Goal: Transaction & Acquisition: Purchase product/service

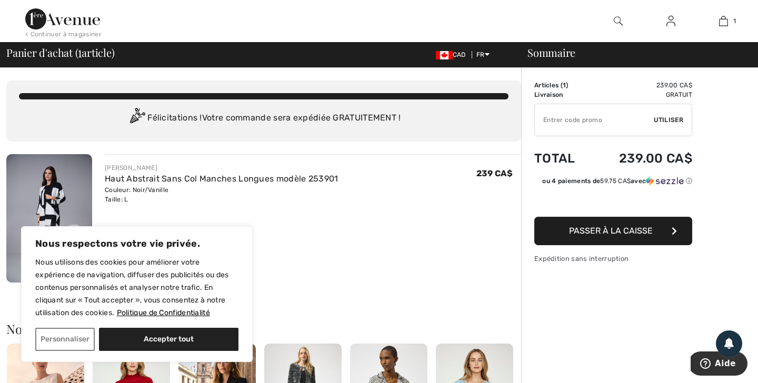
type input "NEW15"
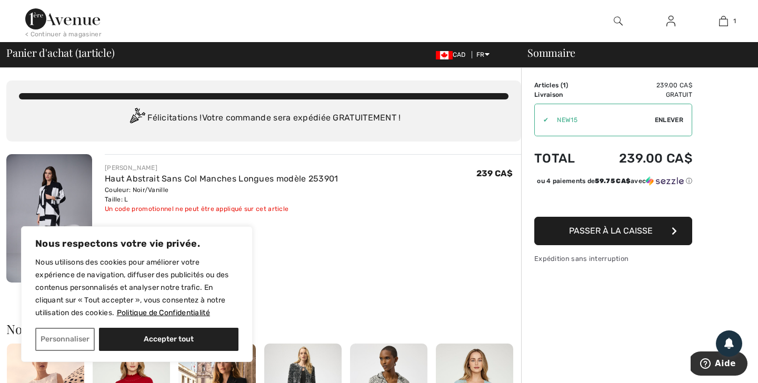
click at [130, 336] on button "Accepter tout" at bounding box center [168, 339] width 139 height 23
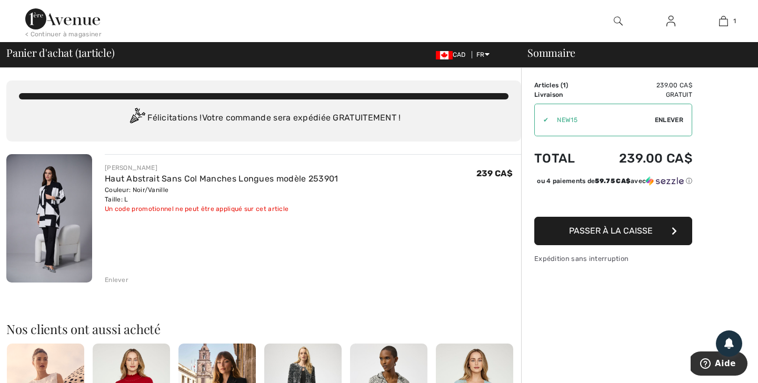
checkbox input "true"
click at [648, 236] on span "Passer à la caisse" at bounding box center [611, 231] width 84 height 10
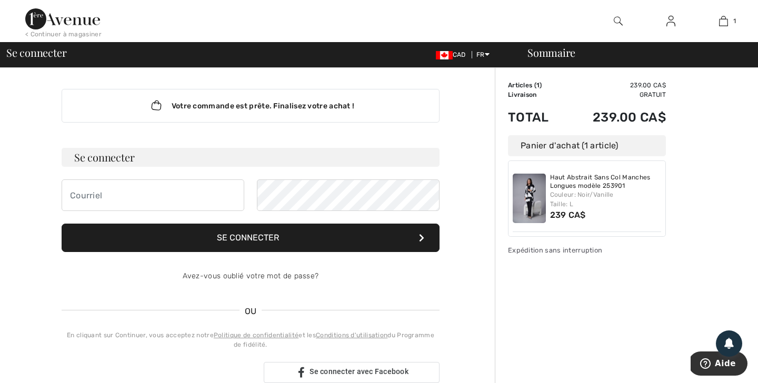
click at [730, 176] on div "Sommaire Description Articles ( 1 ) 239.00 CA$ Code promo 0.00 CA$ Livraison Gr…" at bounding box center [626, 383] width 263 height 631
click at [150, 188] on input "email" at bounding box center [153, 195] width 183 height 32
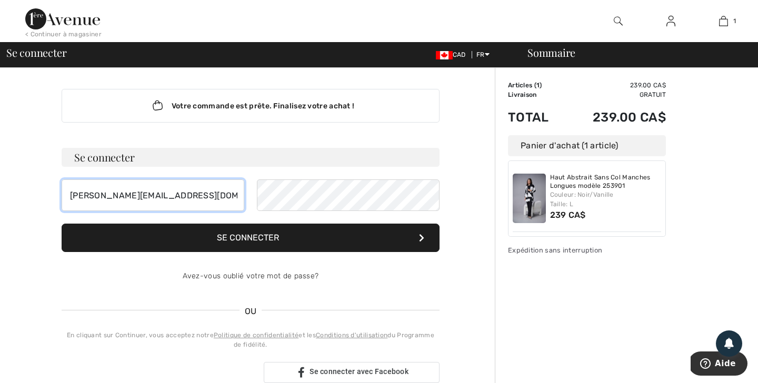
type input "julie-rodrigue@outlook.com"
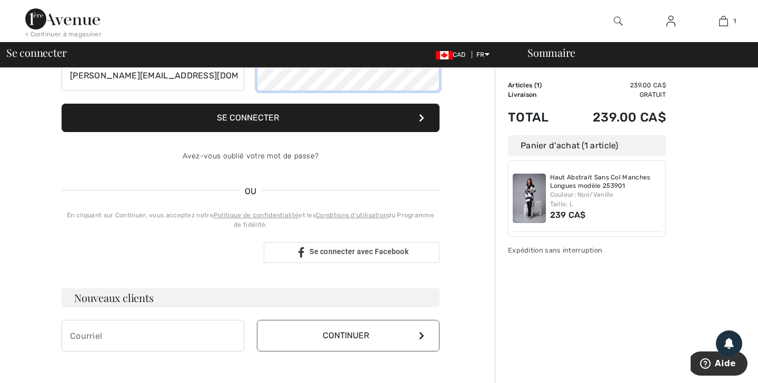
scroll to position [238, 0]
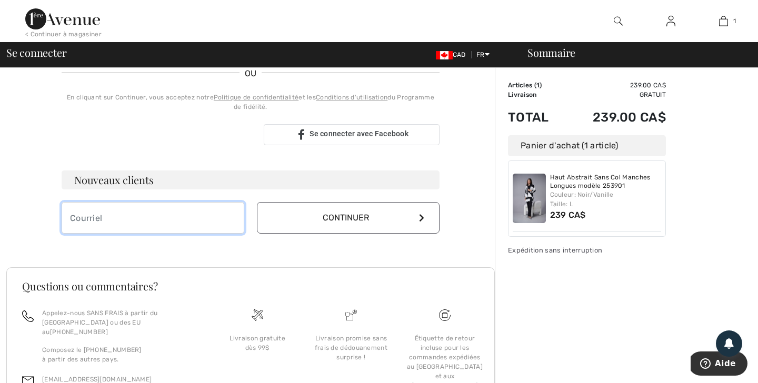
click at [109, 219] on input "email" at bounding box center [153, 218] width 183 height 32
type input "julie-rodrigue@outlook.com"
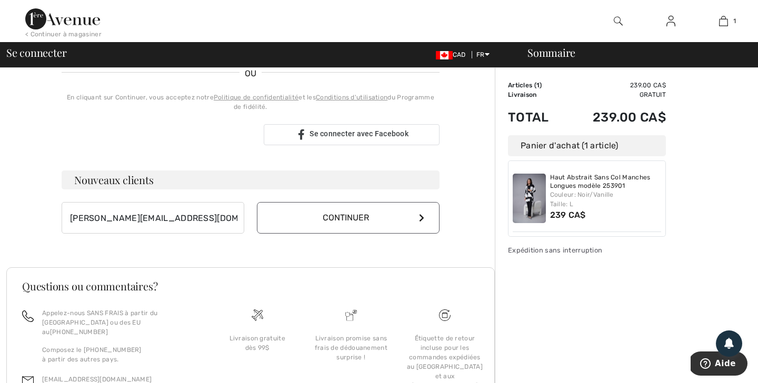
click at [361, 219] on button "Continuer" at bounding box center [348, 218] width 183 height 32
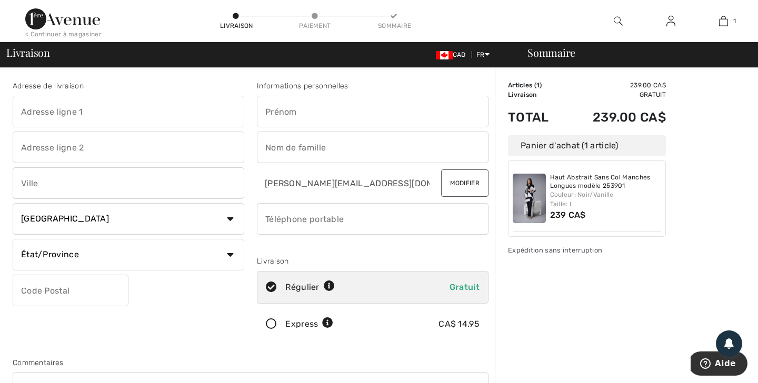
click at [338, 118] on input "text" at bounding box center [373, 112] width 232 height 32
type input "[PERSON_NAME]"
type input "o"
type input "[PERSON_NAME]"
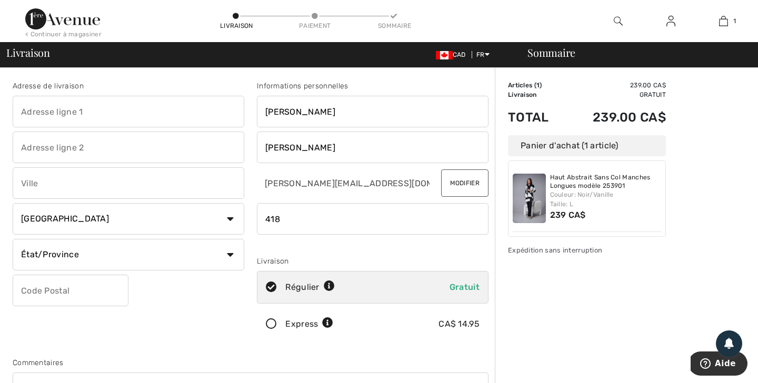
type input "4186554839"
type input "7745, la Franchise"
type input "[GEOGRAPHIC_DATA]"
select select "QC"
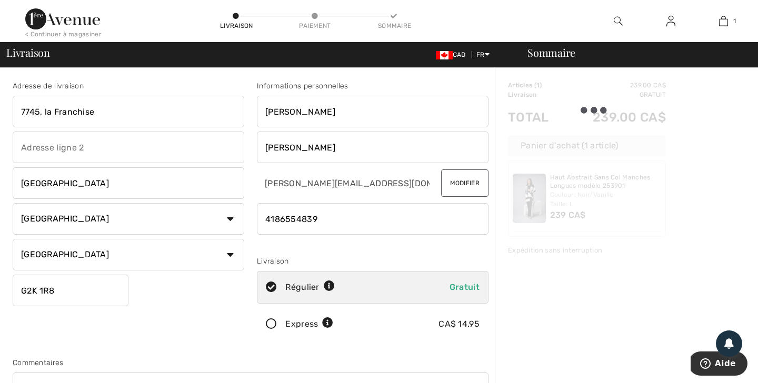
type input "G2K1R8"
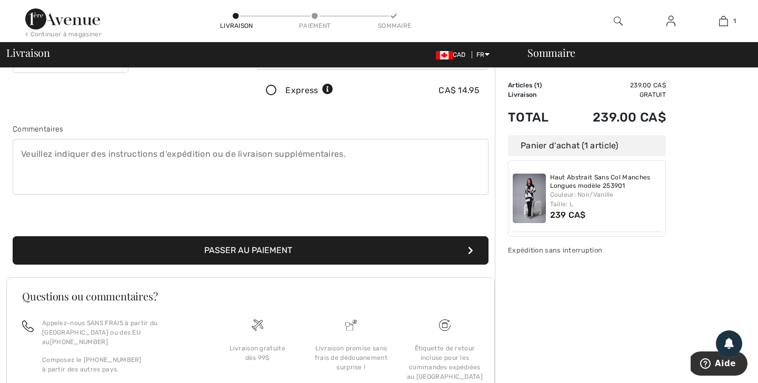
scroll to position [224, 0]
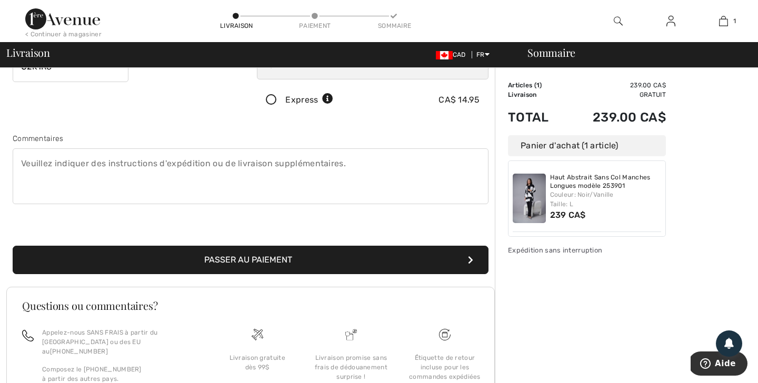
click at [278, 261] on button "Passer au paiement" at bounding box center [251, 260] width 476 height 28
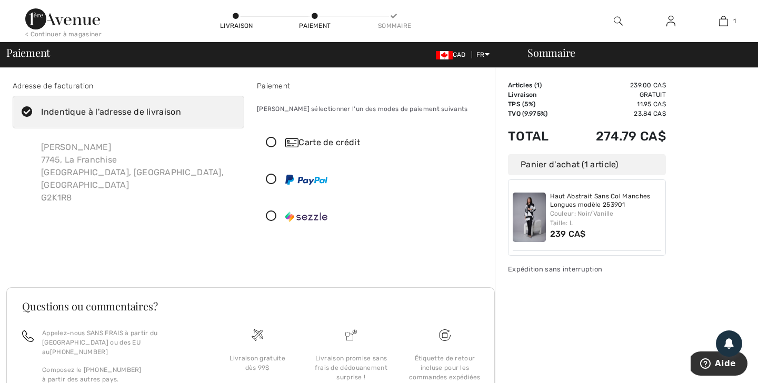
click at [272, 142] on icon at bounding box center [271, 142] width 28 height 11
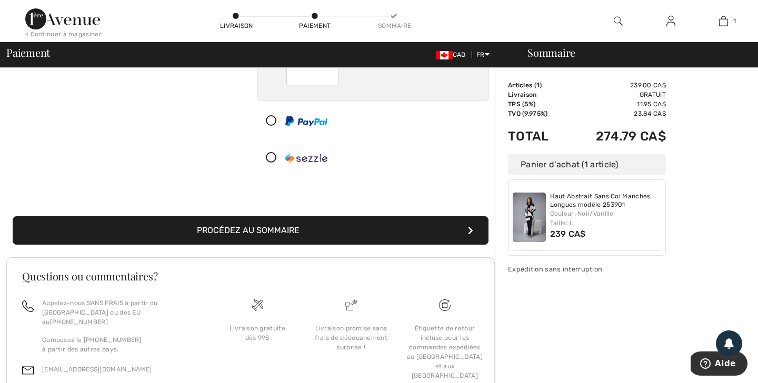
scroll to position [189, 0]
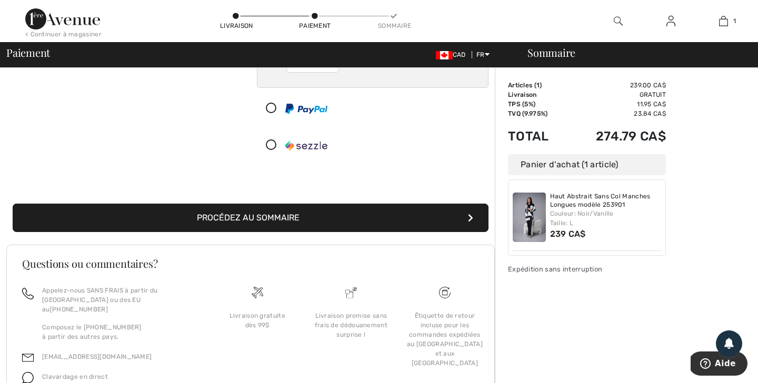
click at [368, 225] on button "Procédez au sommaire" at bounding box center [251, 218] width 476 height 28
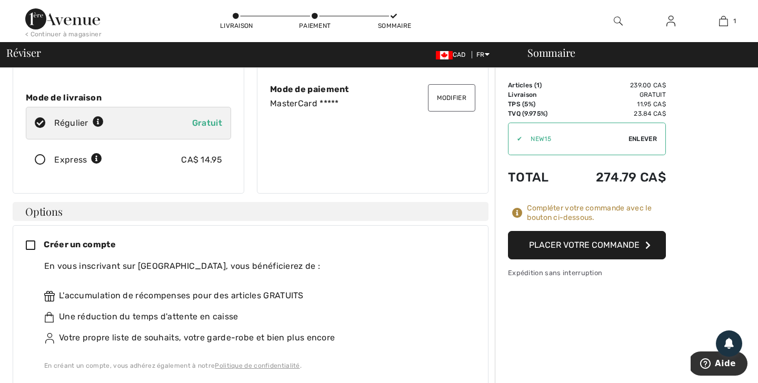
scroll to position [152, 0]
click at [32, 239] on icon at bounding box center [35, 244] width 18 height 11
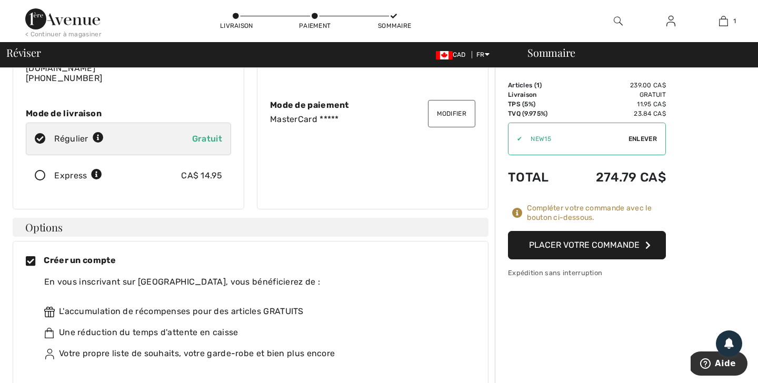
scroll to position [120, 0]
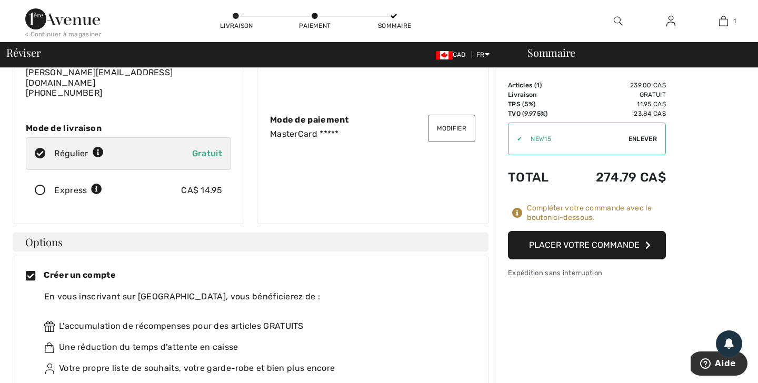
click at [588, 242] on button "Placer votre commande" at bounding box center [587, 245] width 158 height 28
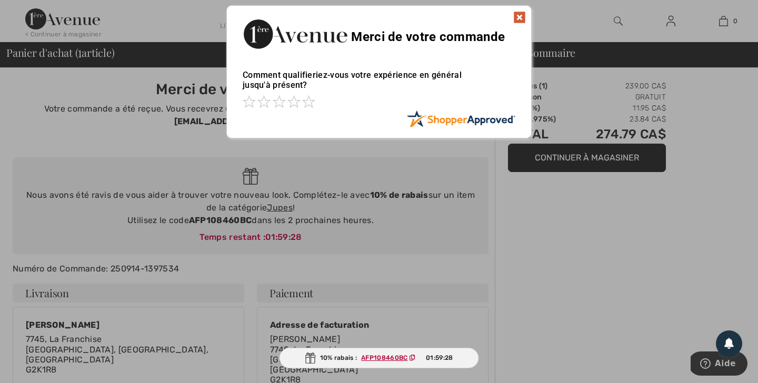
click at [517, 19] on img at bounding box center [519, 17] width 13 height 13
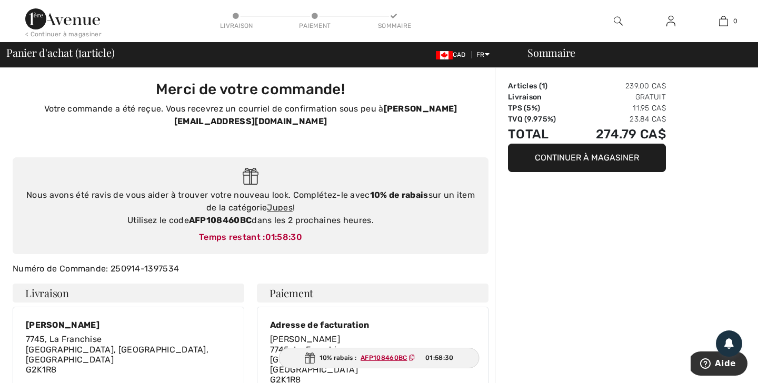
click at [674, 22] on img at bounding box center [670, 21] width 9 height 13
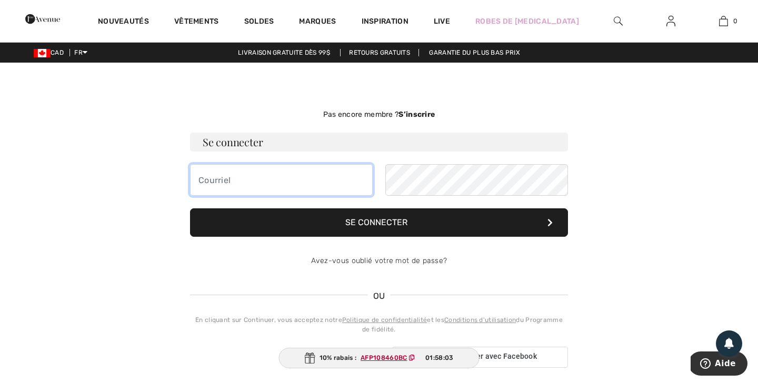
click at [304, 175] on input "email" at bounding box center [281, 180] width 183 height 32
type input "[PERSON_NAME][EMAIL_ADDRESS][DOMAIN_NAME]"
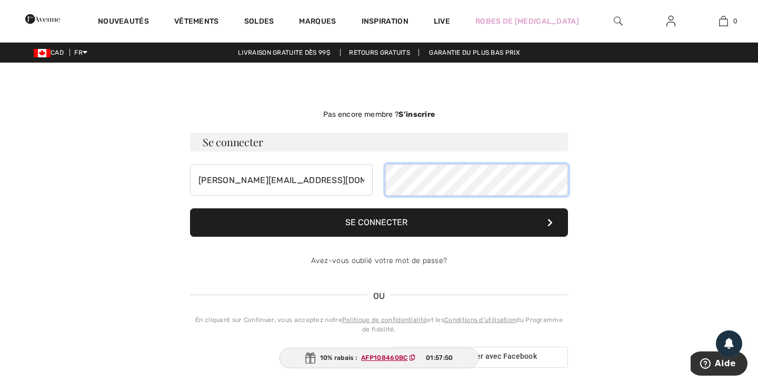
click at [190, 208] on button "Se connecter" at bounding box center [379, 222] width 378 height 28
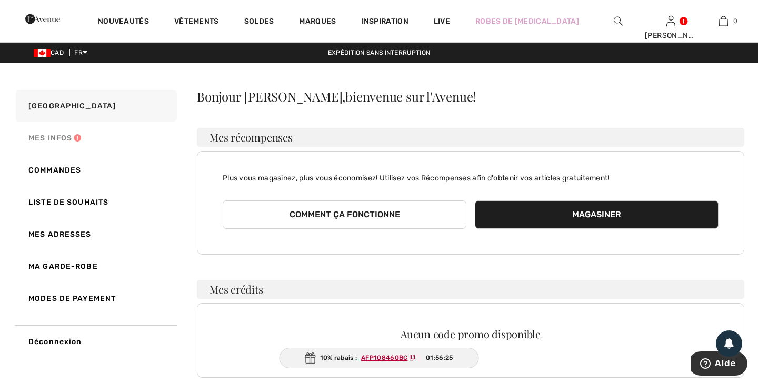
click at [63, 138] on link "Mes infos" at bounding box center [95, 138] width 163 height 32
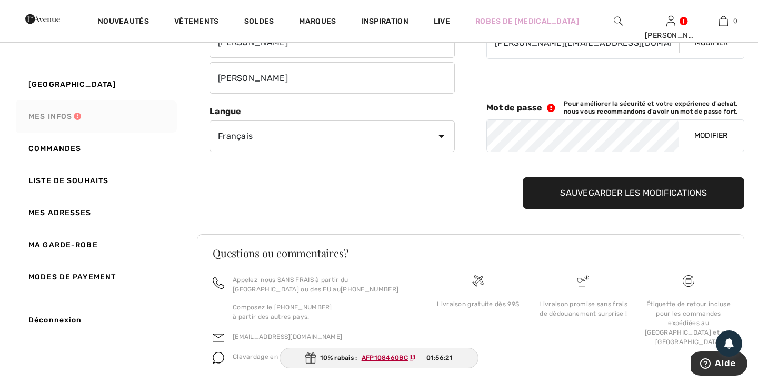
scroll to position [137, 0]
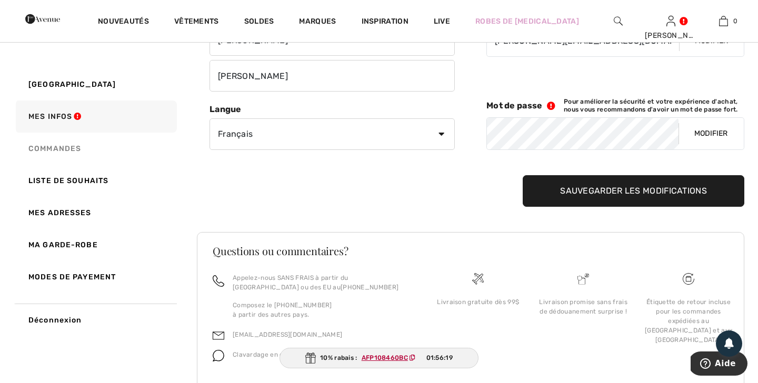
click at [62, 152] on link "Commandes" at bounding box center [95, 149] width 163 height 32
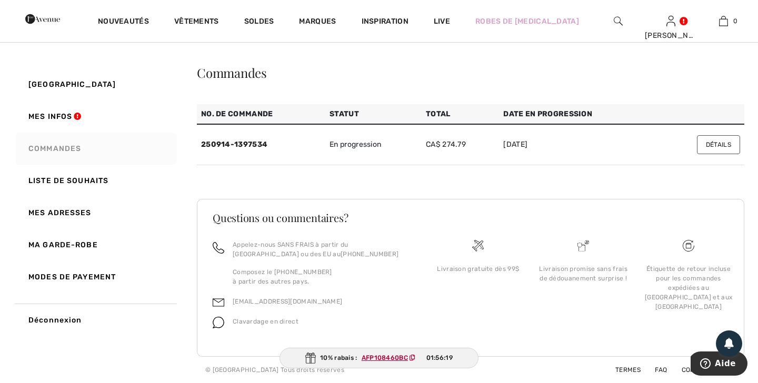
scroll to position [24, 0]
click at [91, 185] on link "Liste de souhaits" at bounding box center [95, 181] width 163 height 32
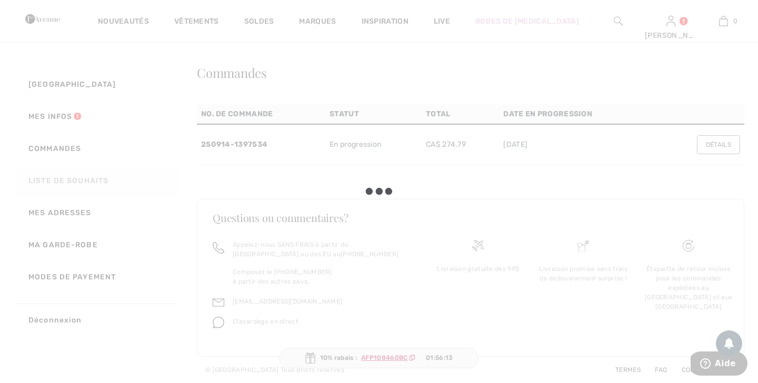
scroll to position [87, 0]
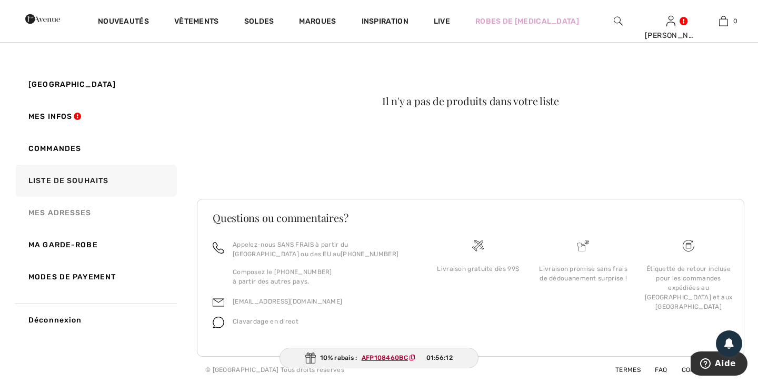
click at [73, 218] on link "Mes adresses" at bounding box center [95, 213] width 163 height 32
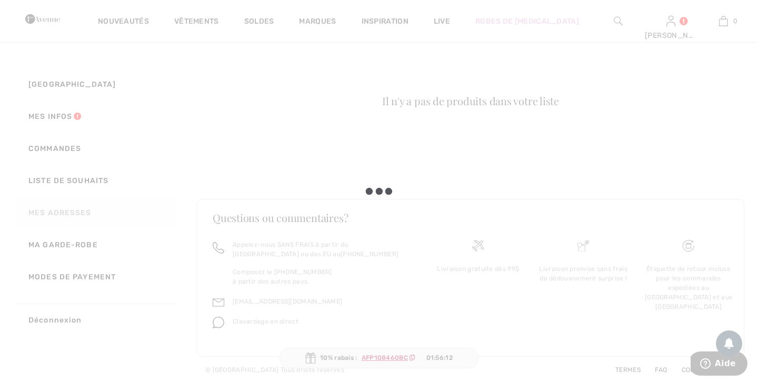
scroll to position [137, 0]
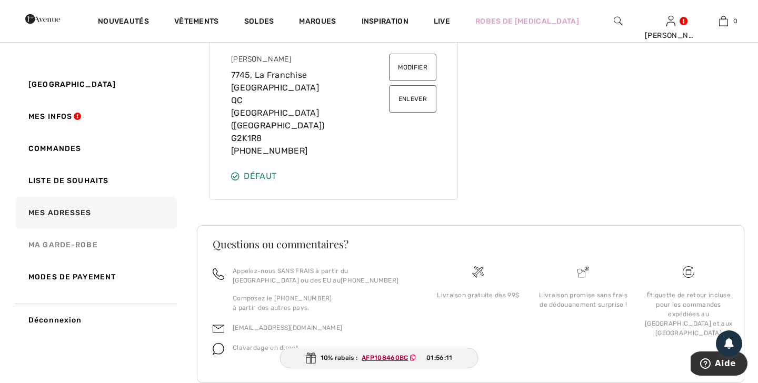
click at [74, 239] on link "Ma garde-robe" at bounding box center [95, 245] width 163 height 32
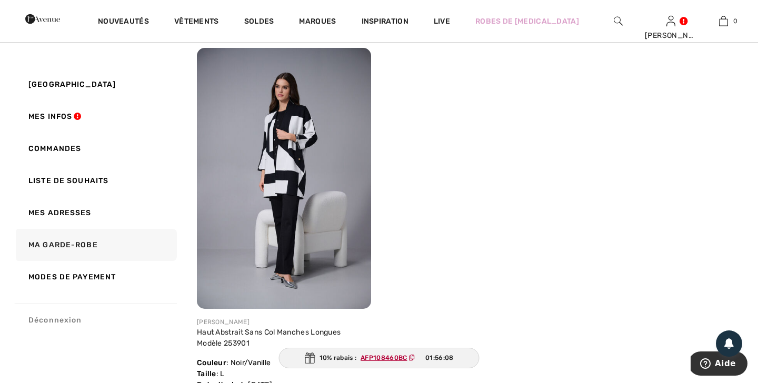
click at [48, 318] on link "Déconnexion" at bounding box center [95, 320] width 163 height 33
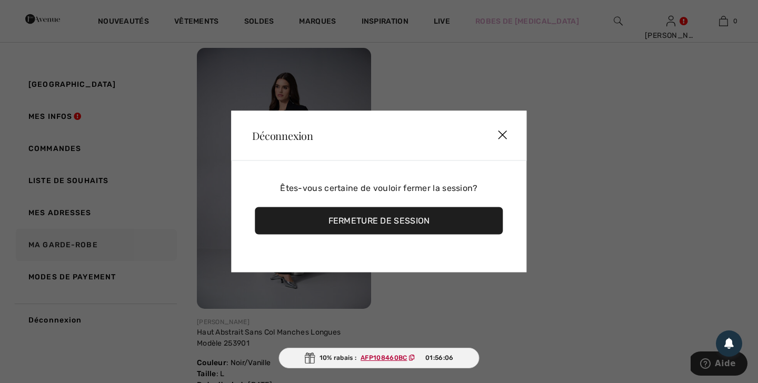
click at [381, 218] on div "Fermeture de session" at bounding box center [379, 220] width 248 height 27
